Goal: Task Accomplishment & Management: Manage account settings

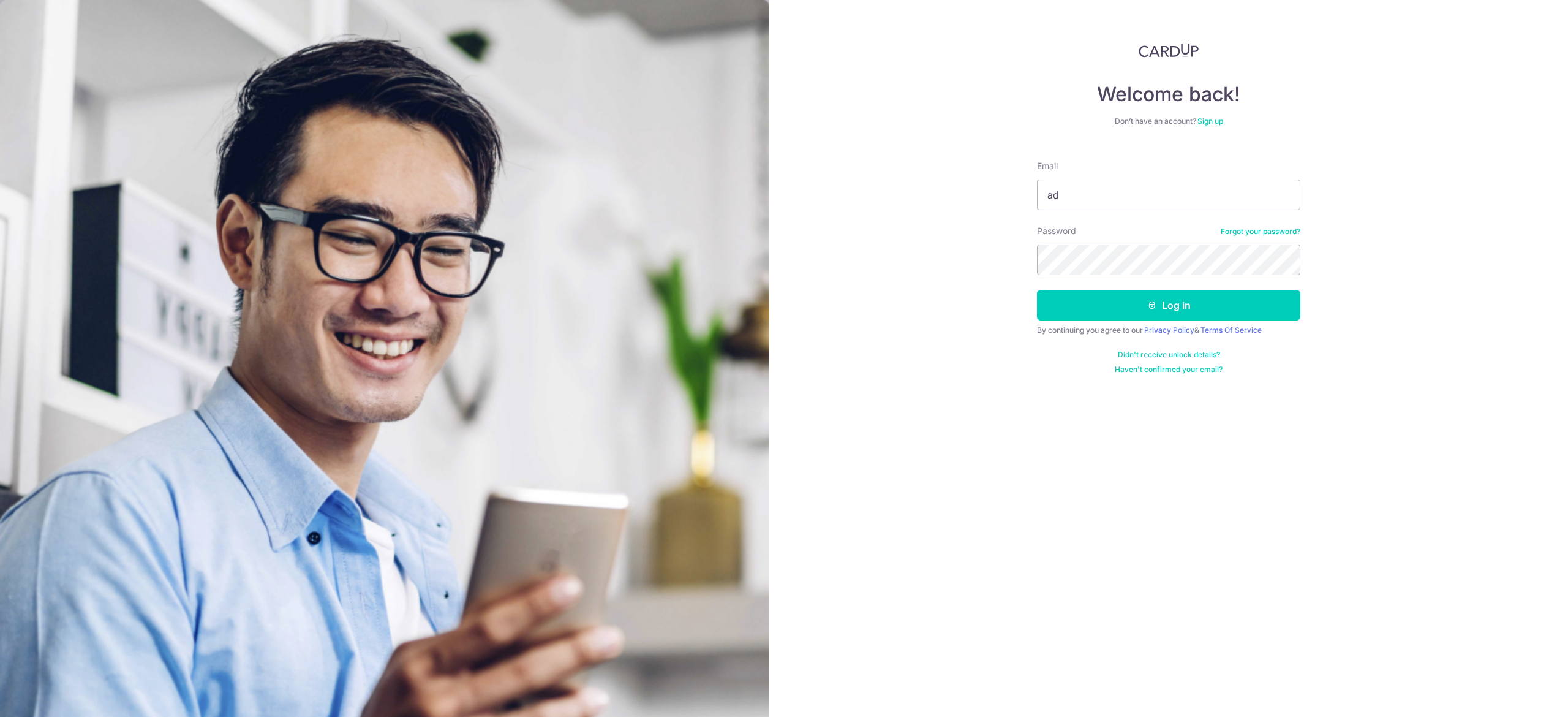
type input "[EMAIL_ADDRESS][DOMAIN_NAME]"
click at [1037, 289] on button "Log in" at bounding box center [1168, 305] width 264 height 30
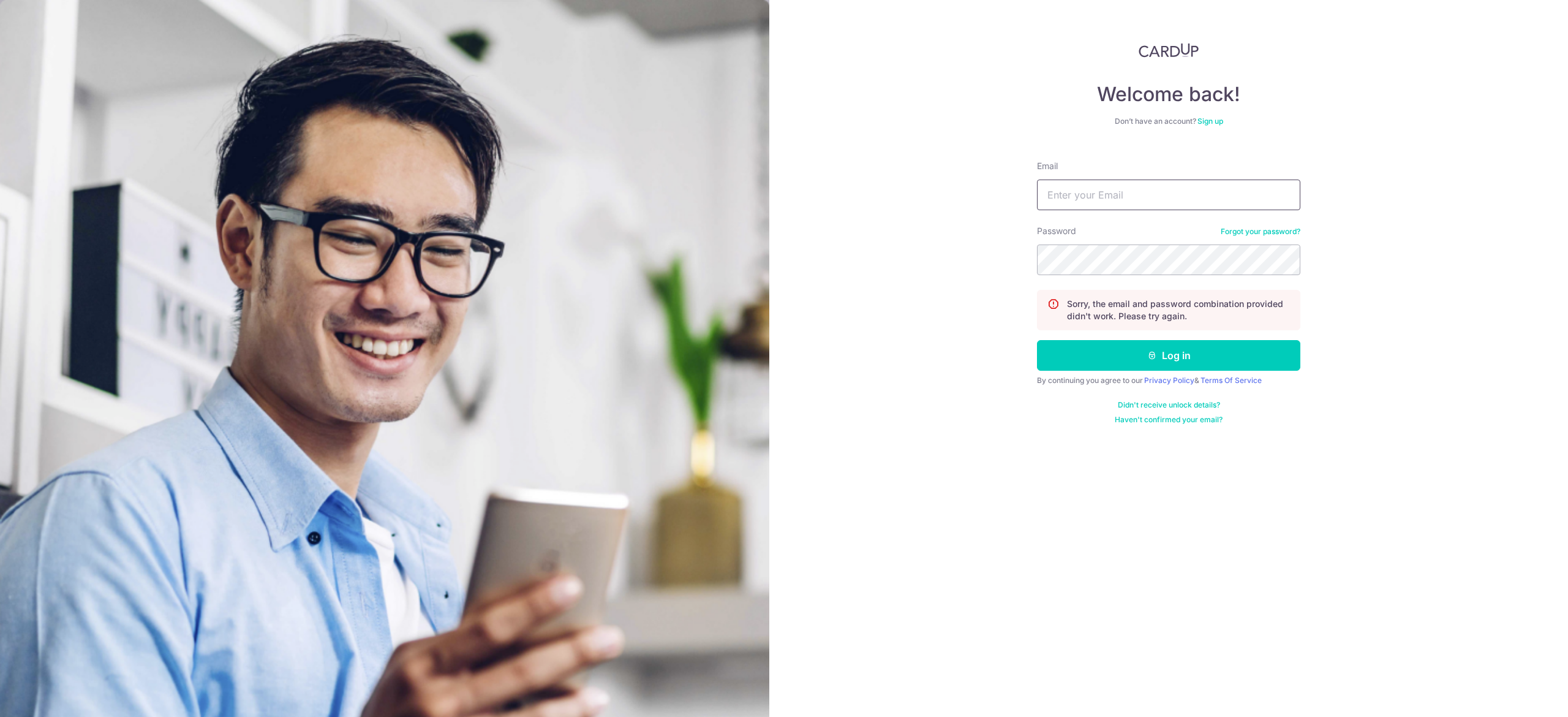
click at [1157, 189] on input "Email" at bounding box center [1168, 195] width 264 height 30
drag, startPoint x: 1212, startPoint y: 206, endPoint x: 867, endPoint y: 159, distance: 348.2
click at [867, 159] on div "Welcome back! Don’t have an account? Sign up Email [PERSON_NAME][EMAIL_ADDRESS]…" at bounding box center [1168, 358] width 799 height 717
type input "[EMAIL_ADDRESS][DOMAIN_NAME]"
click at [1184, 239] on div "Password Forgot your password?" at bounding box center [1168, 249] width 264 height 50
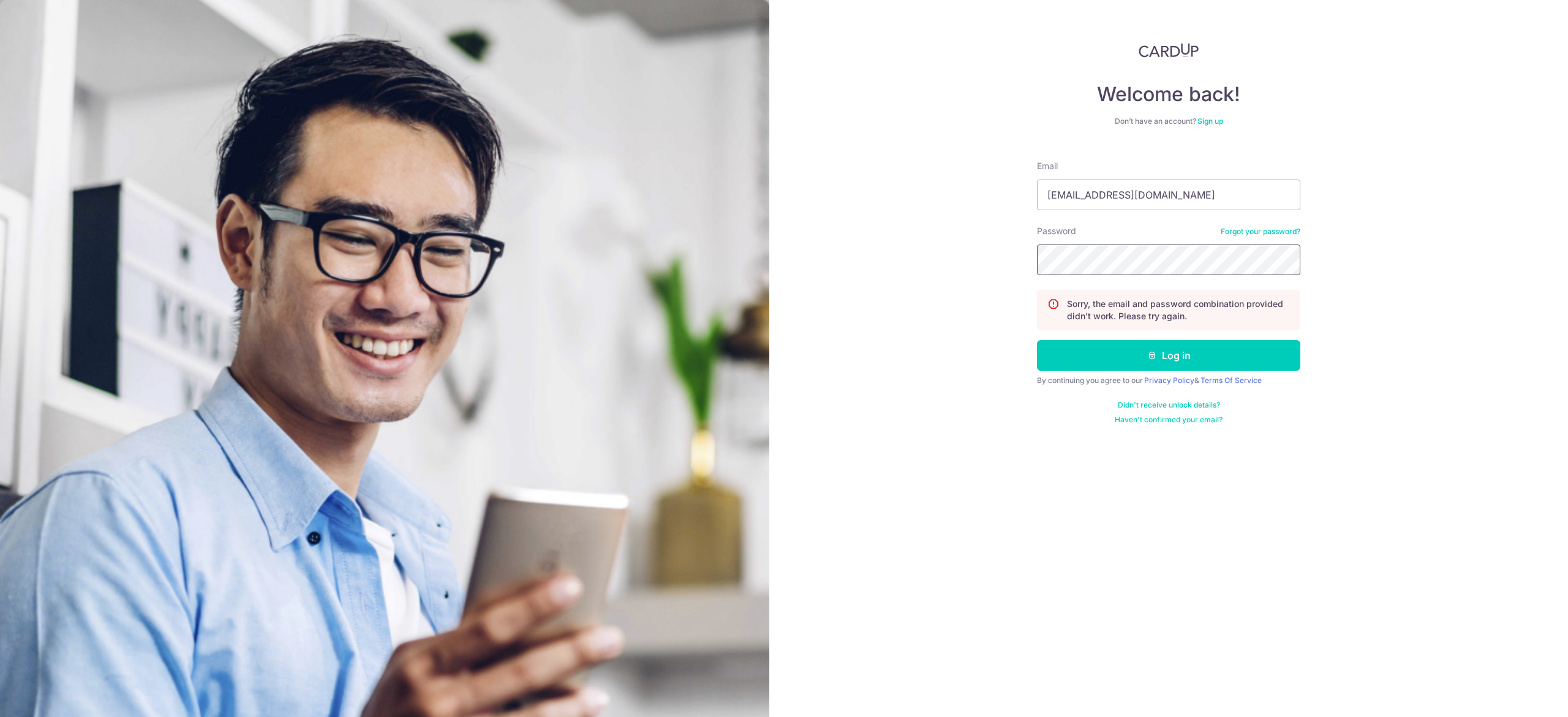
click at [1037, 340] on button "Log in" at bounding box center [1168, 355] width 264 height 30
click at [1138, 193] on input "Email" at bounding box center [1168, 195] width 264 height 30
type input "[EMAIL_ADDRESS][DOMAIN_NAME]"
click at [1037, 340] on button "Log in" at bounding box center [1168, 355] width 264 height 30
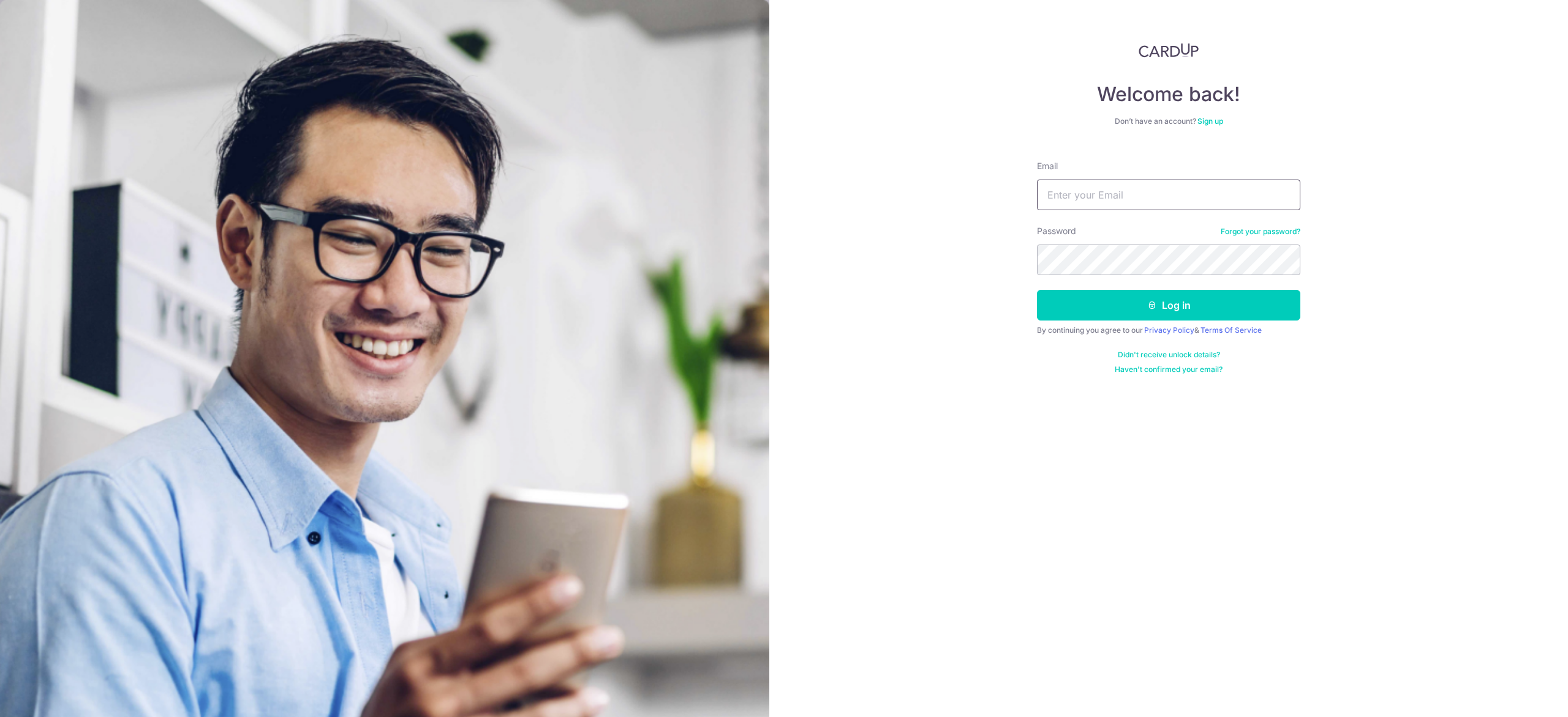
click at [1161, 185] on input "Email" at bounding box center [1168, 195] width 264 height 30
type input "[EMAIL_ADDRESS][DOMAIN_NAME]"
click at [1037, 289] on button "Log in" at bounding box center [1168, 305] width 264 height 30
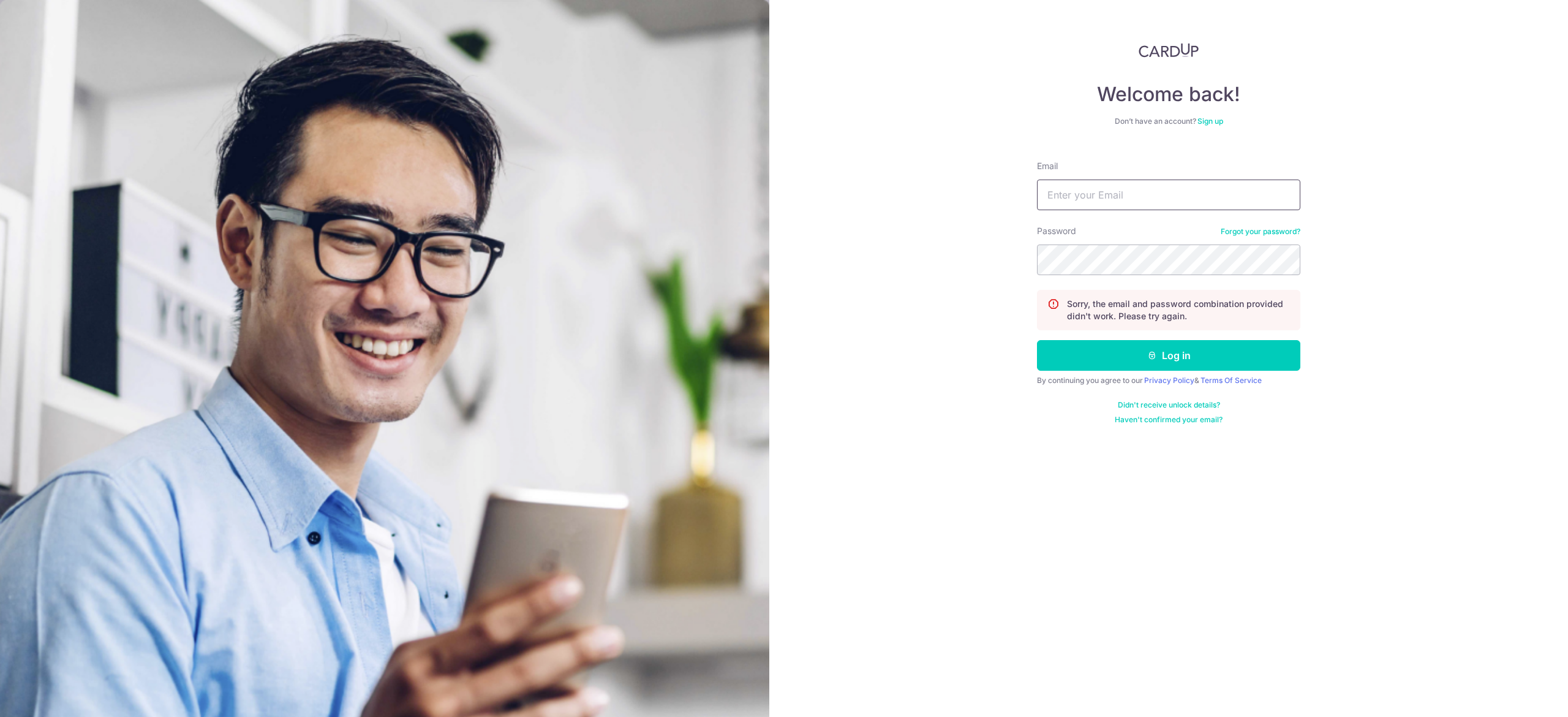
click at [1121, 195] on input "Email" at bounding box center [1168, 195] width 264 height 30
type input "[EMAIL_ADDRESS][DOMAIN_NAME]"
click at [1037, 340] on button "Log in" at bounding box center [1168, 355] width 264 height 30
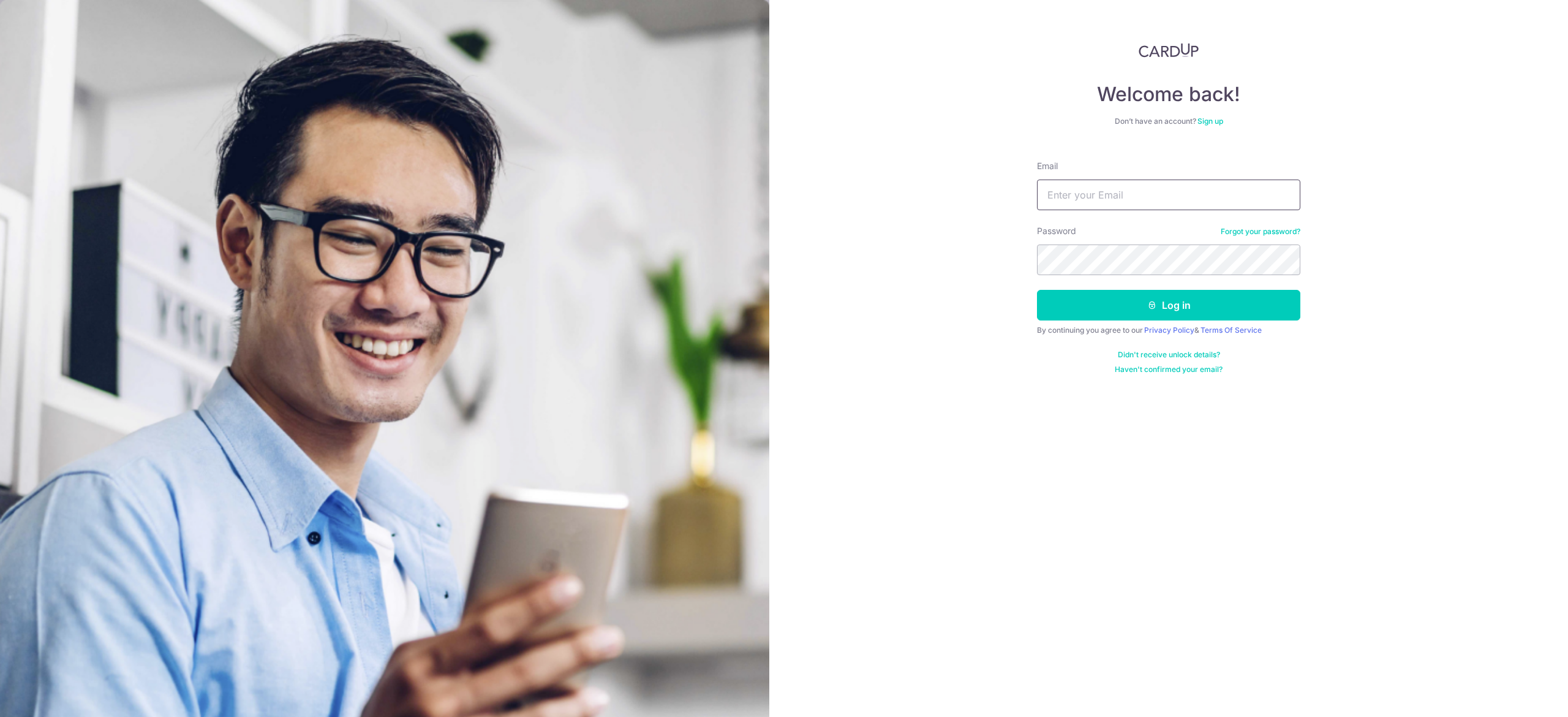
click at [1195, 183] on input "Email" at bounding box center [1168, 195] width 264 height 30
type input "[EMAIL_ADDRESS][DOMAIN_NAME]"
click at [1037, 289] on button "Log in" at bounding box center [1168, 305] width 264 height 30
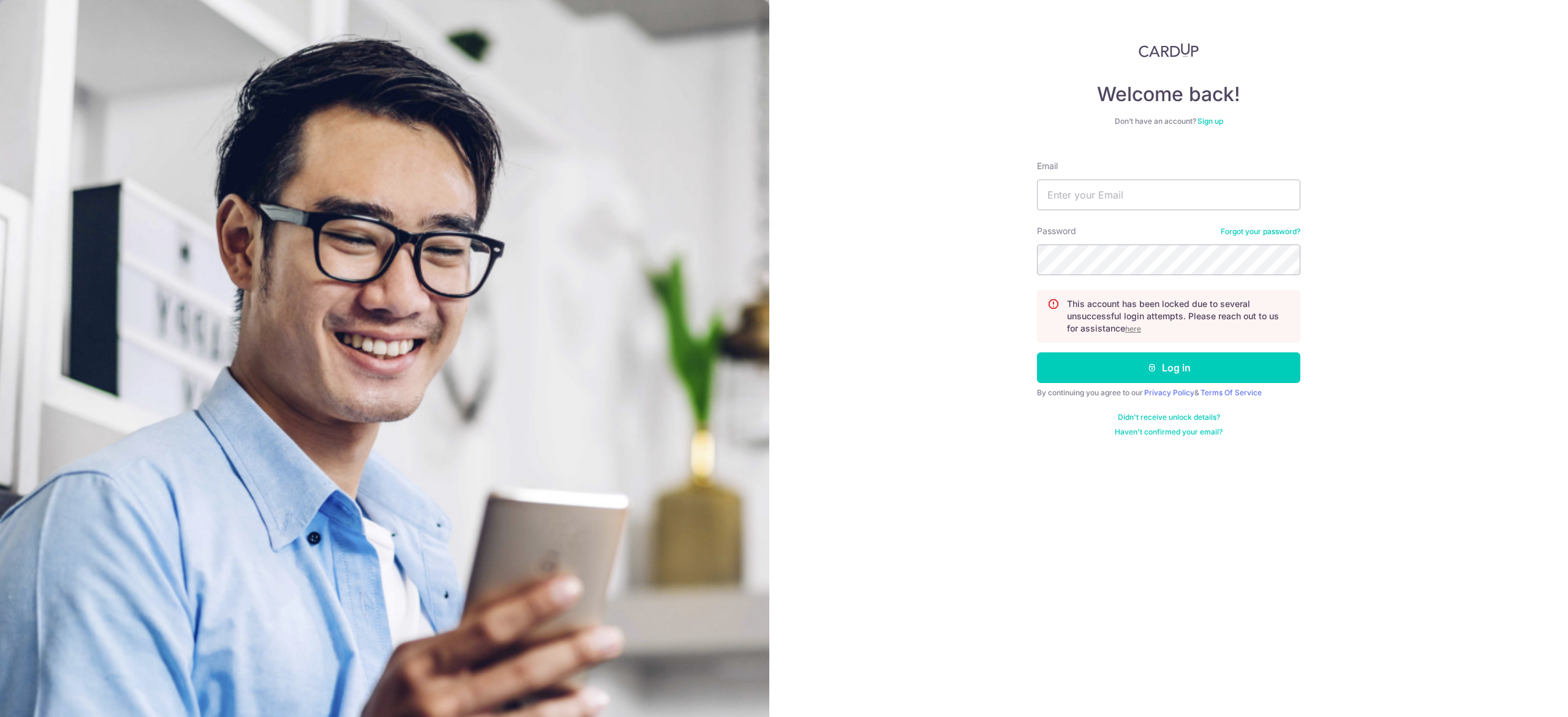
click at [1135, 330] on u "here" at bounding box center [1133, 329] width 16 height 10
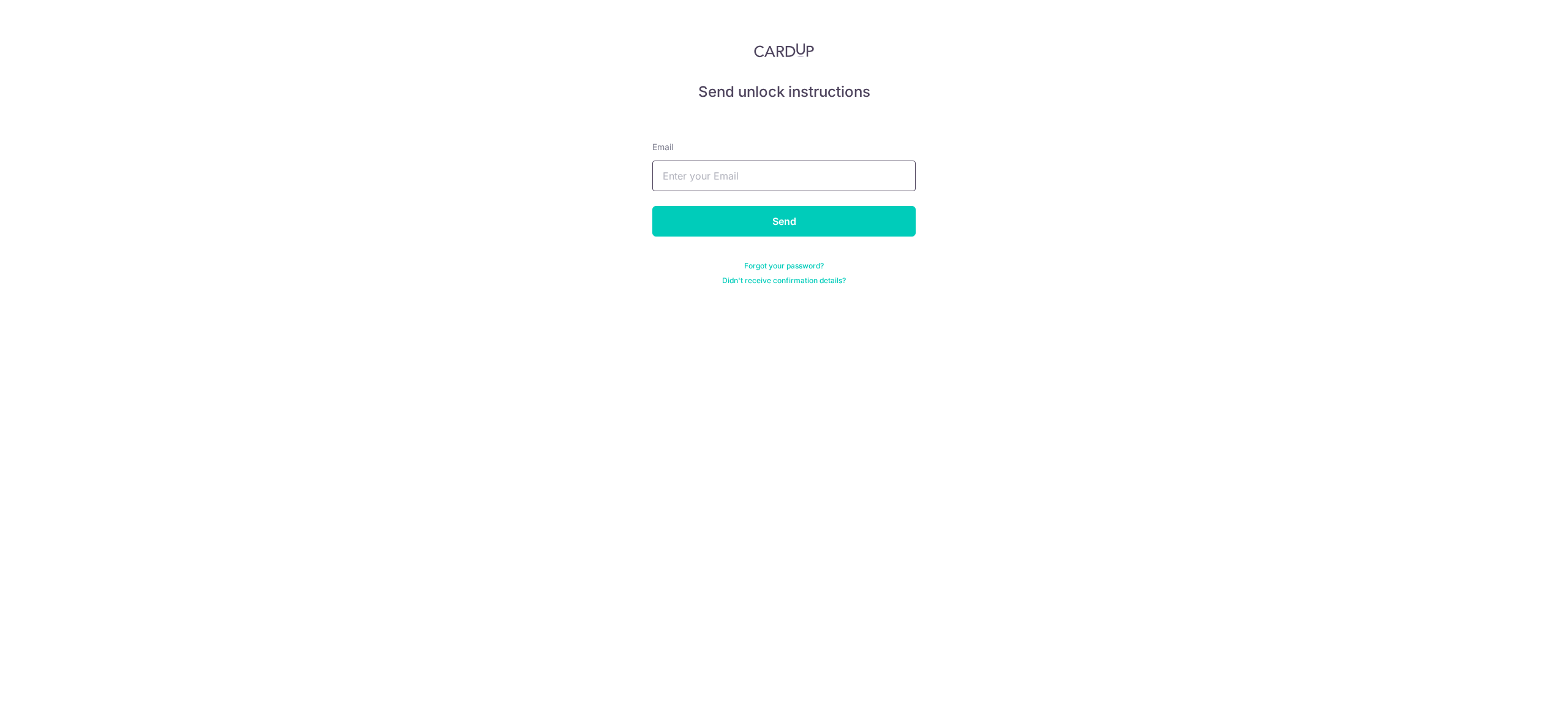
click at [806, 181] on input "text" at bounding box center [784, 176] width 264 height 30
type input "[EMAIL_ADDRESS][DOMAIN_NAME]"
click at [780, 237] on form "Email [EMAIL_ADDRESS][DOMAIN_NAME] Send Forgot your password? Didn't receive co…" at bounding box center [784, 198] width 264 height 174
click at [785, 221] on input "Send" at bounding box center [784, 221] width 264 height 30
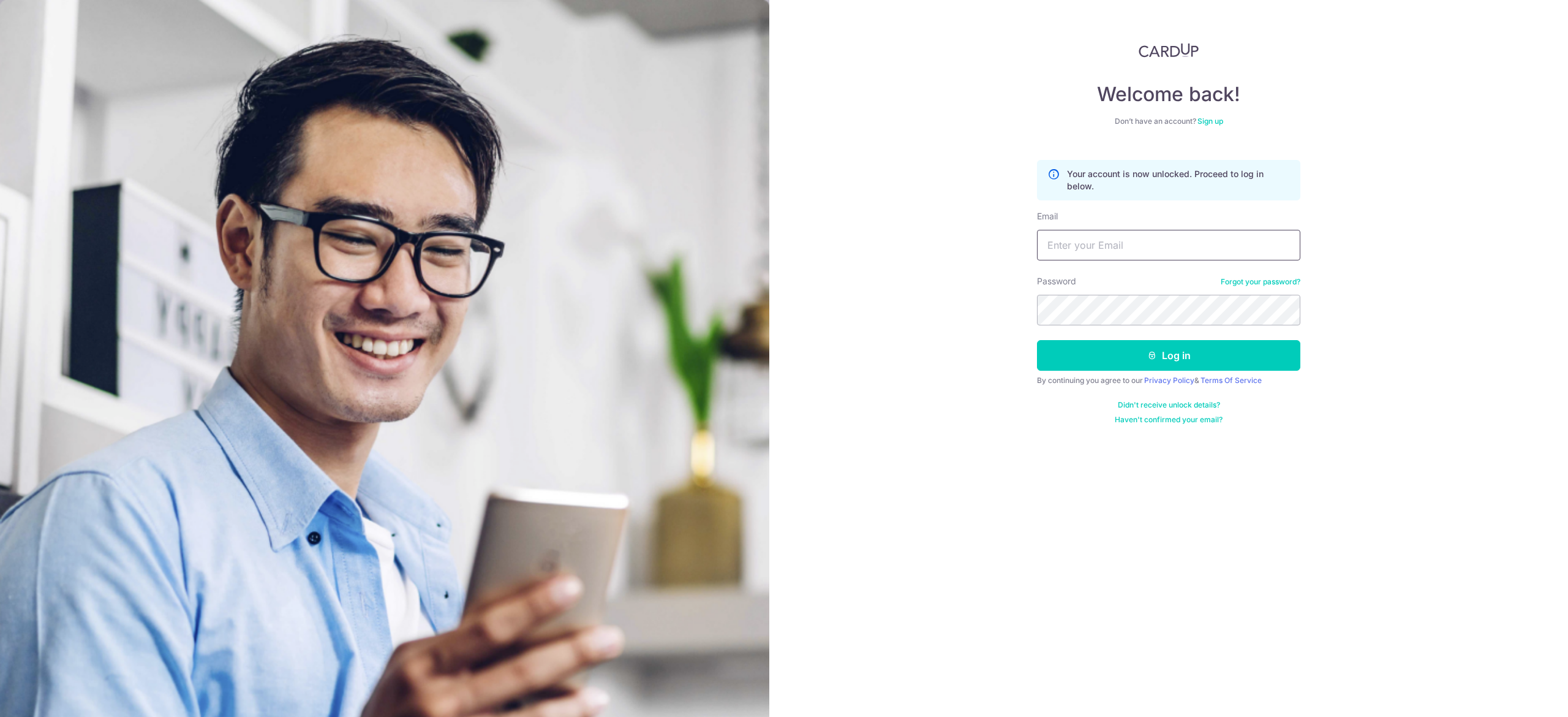
click at [1140, 243] on input "Email" at bounding box center [1168, 245] width 264 height 30
click at [1145, 247] on input "Email" at bounding box center [1168, 245] width 264 height 30
type input "admin@alsagroupmarketing.com"
click at [1265, 283] on link "Forgot your password?" at bounding box center [1260, 282] width 80 height 10
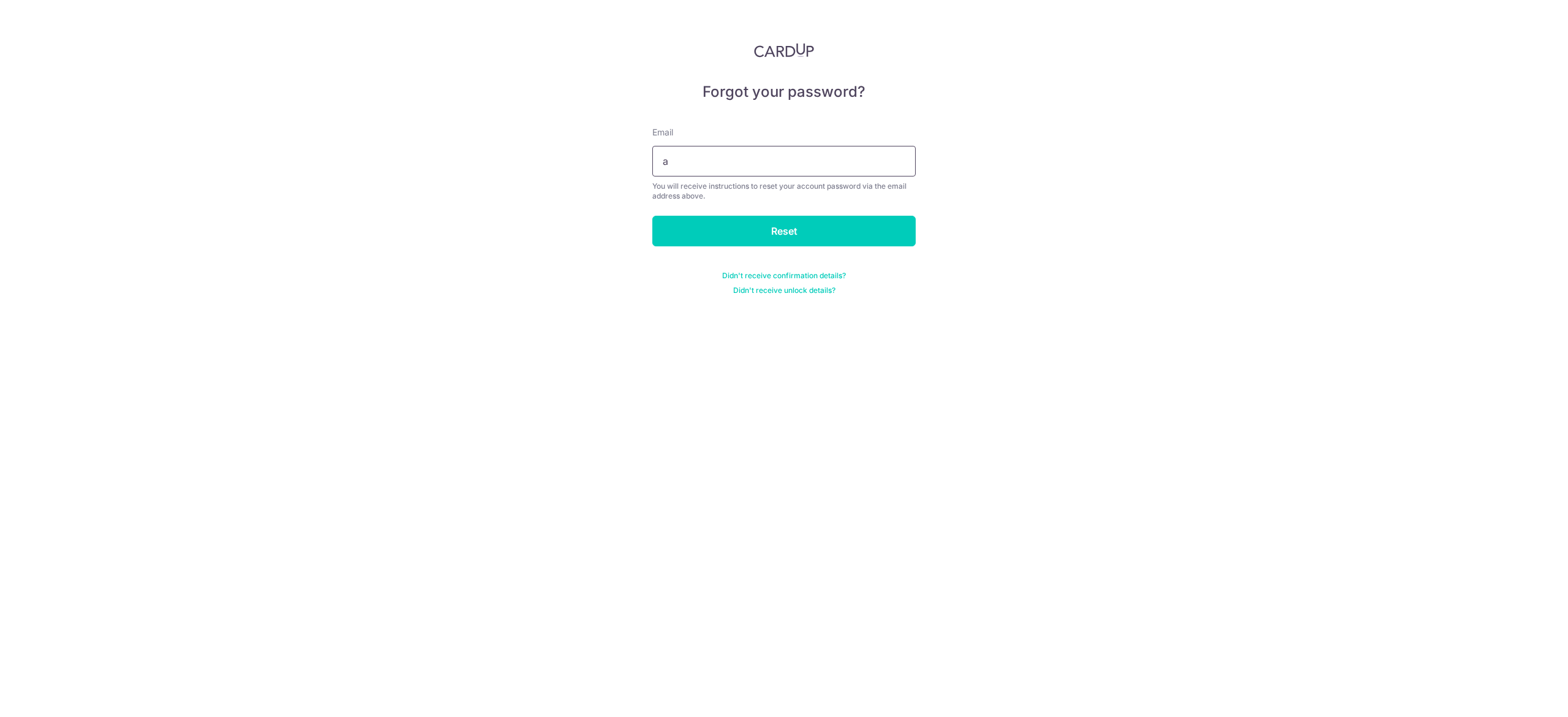
click at [717, 174] on input "a" at bounding box center [784, 161] width 264 height 30
type input "admin@alsagroupmarketing.com"
click at [800, 232] on input "Reset" at bounding box center [784, 230] width 264 height 30
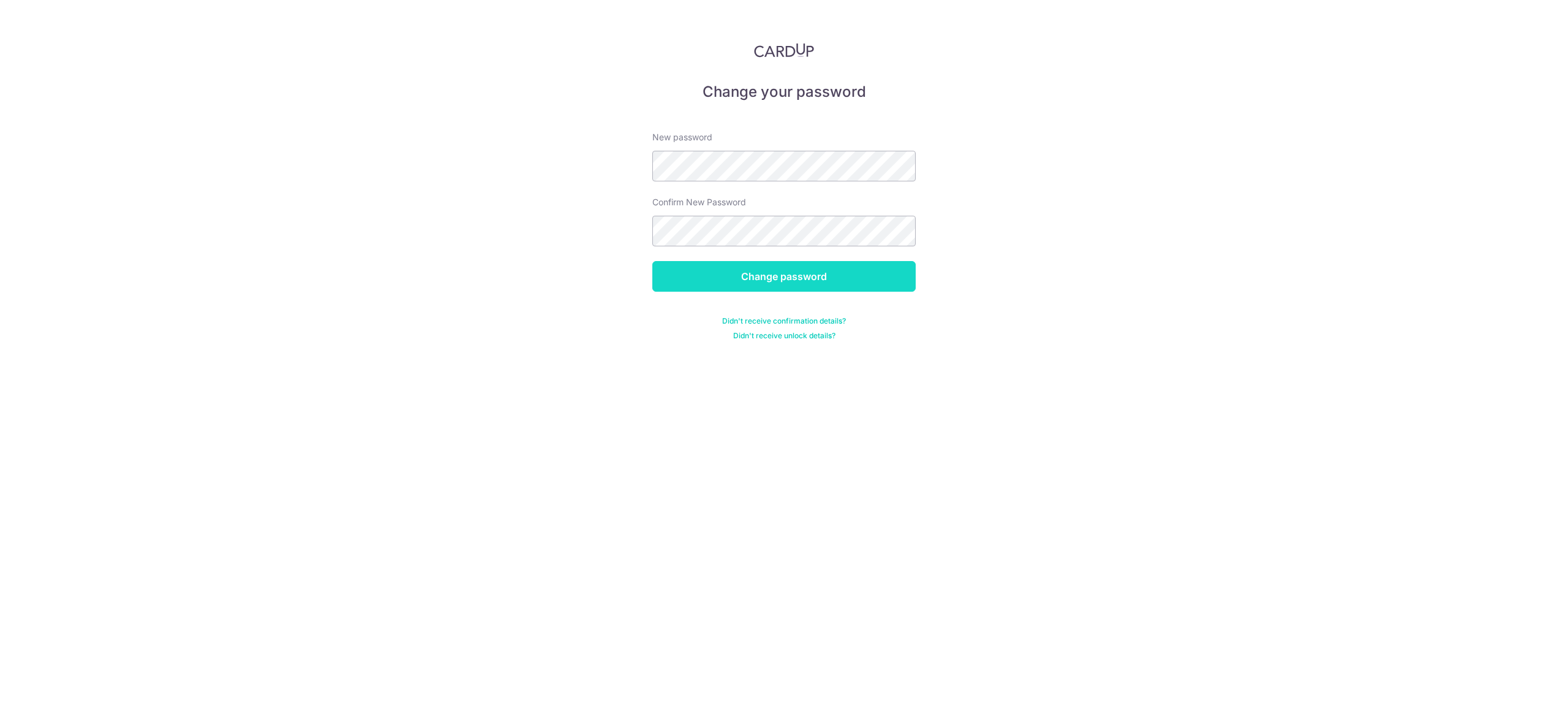
click at [792, 282] on input "Change password" at bounding box center [784, 276] width 264 height 30
